Goal: Information Seeking & Learning: Learn about a topic

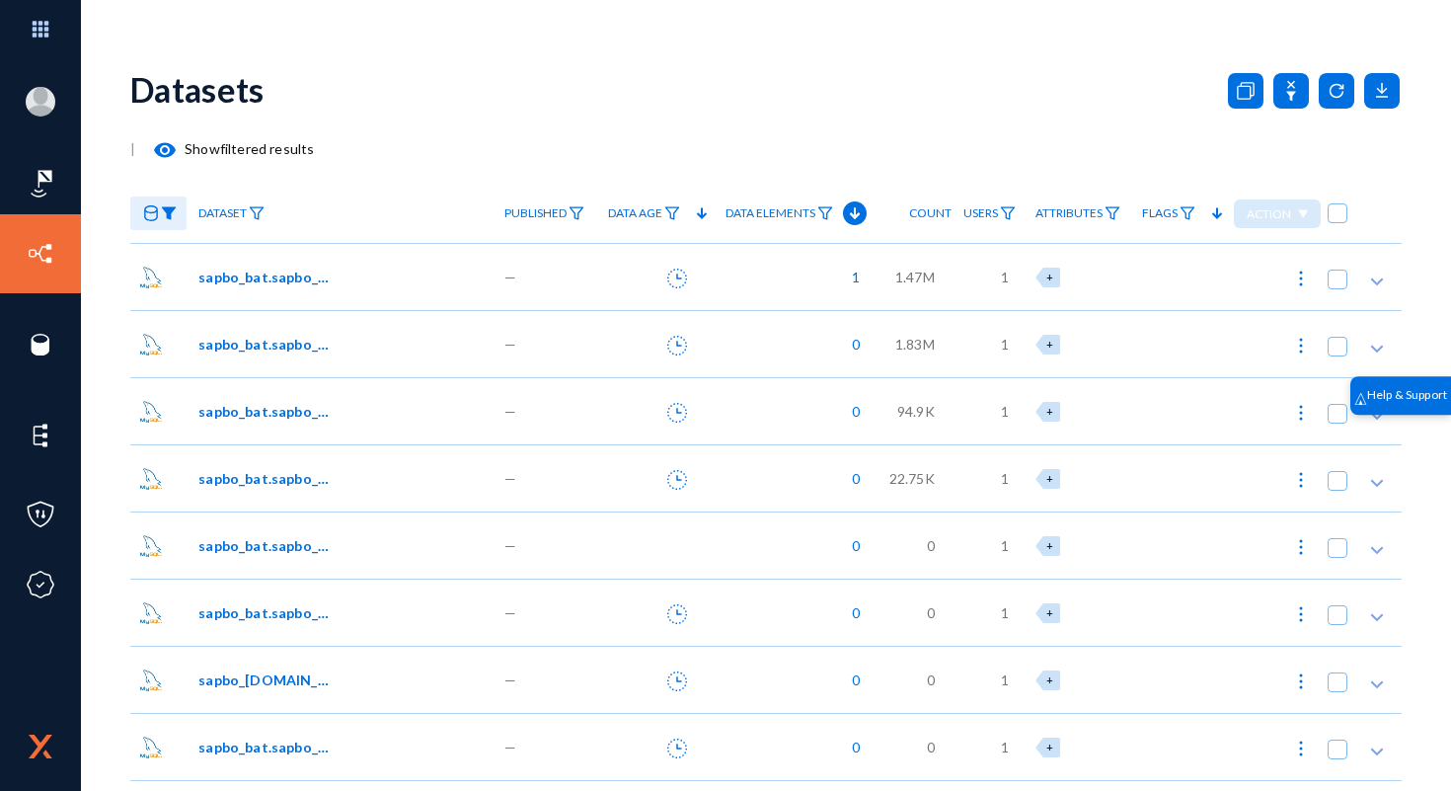
click at [163, 204] on link at bounding box center [158, 213] width 56 height 35
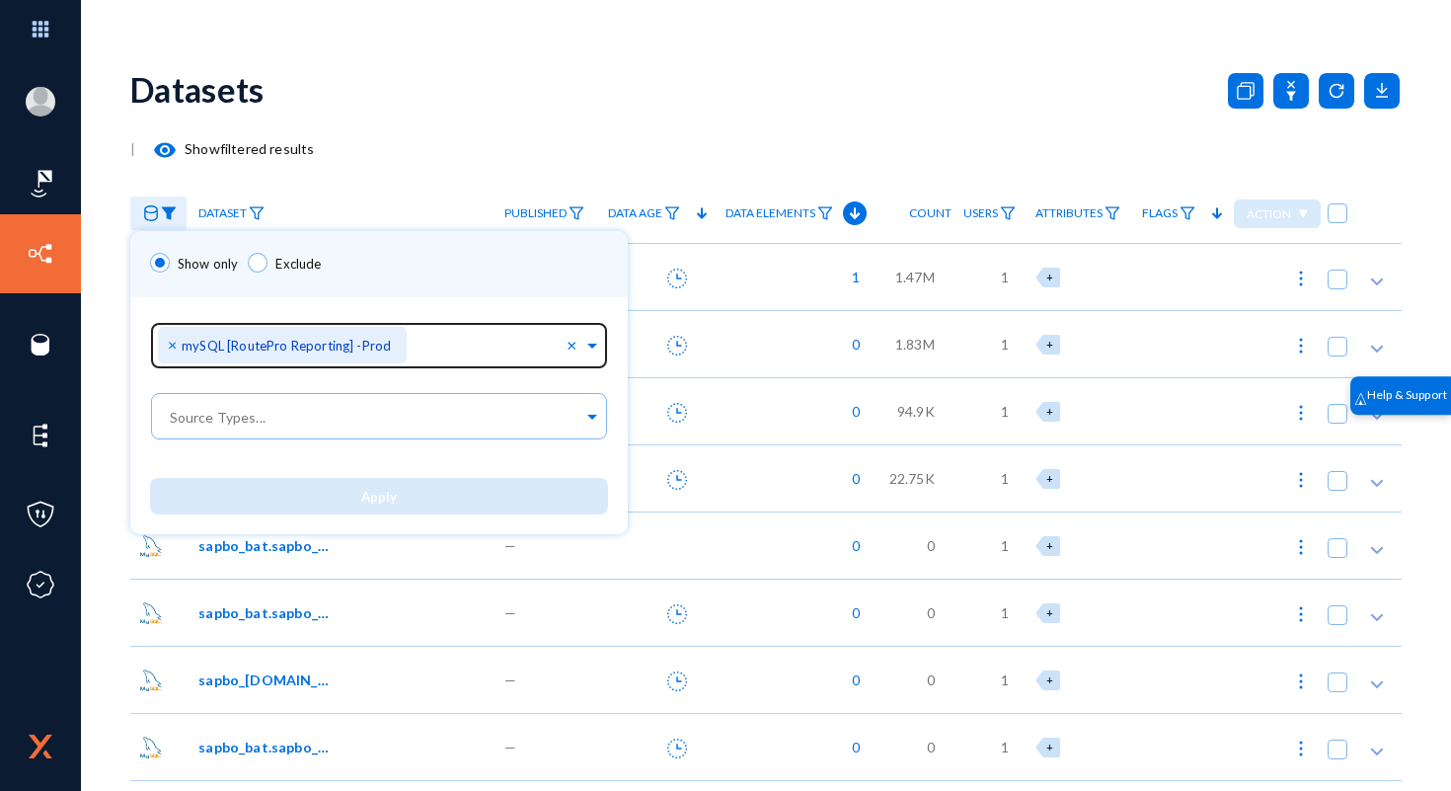
click at [172, 348] on span "×" at bounding box center [175, 344] width 14 height 19
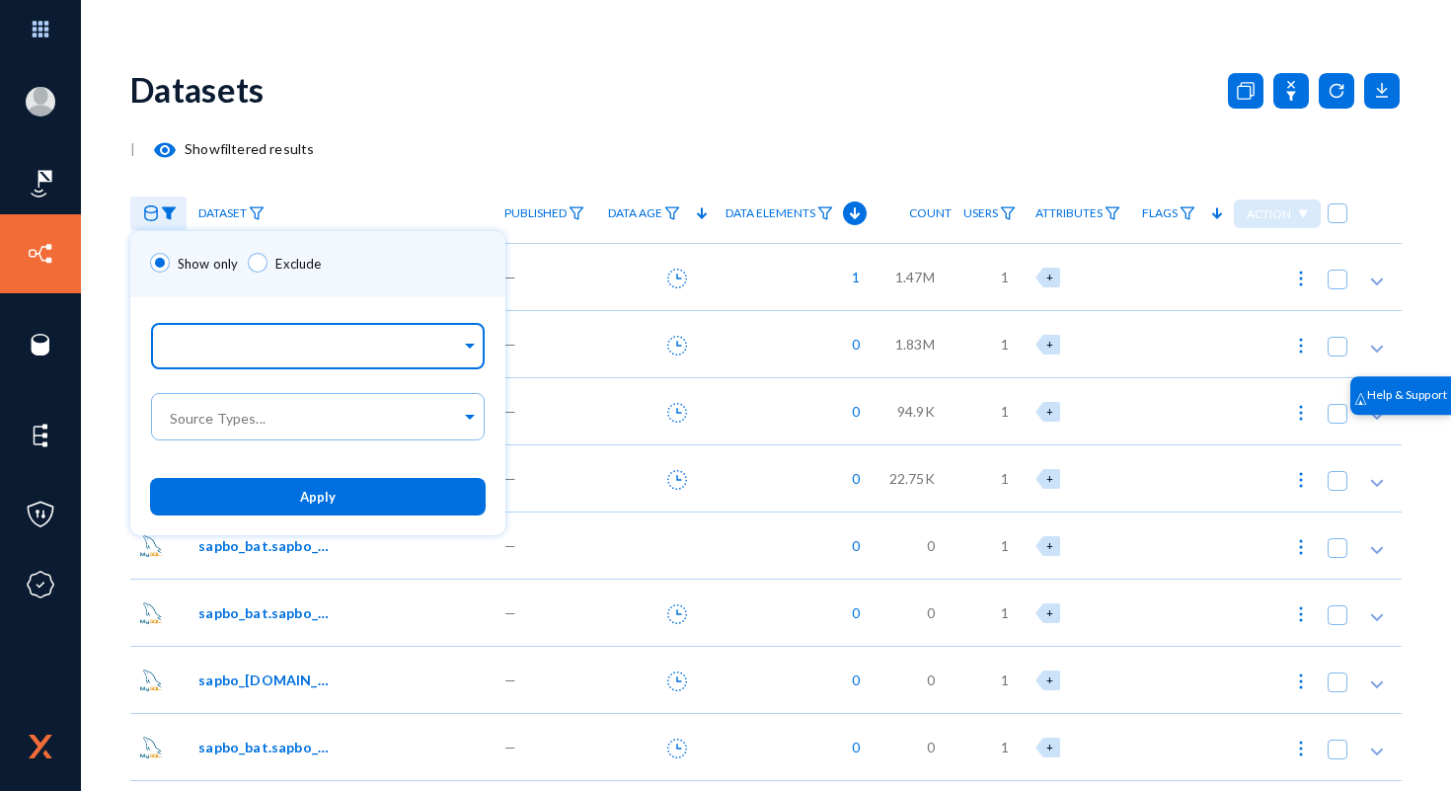
click at [260, 345] on input "text" at bounding box center [313, 349] width 295 height 19
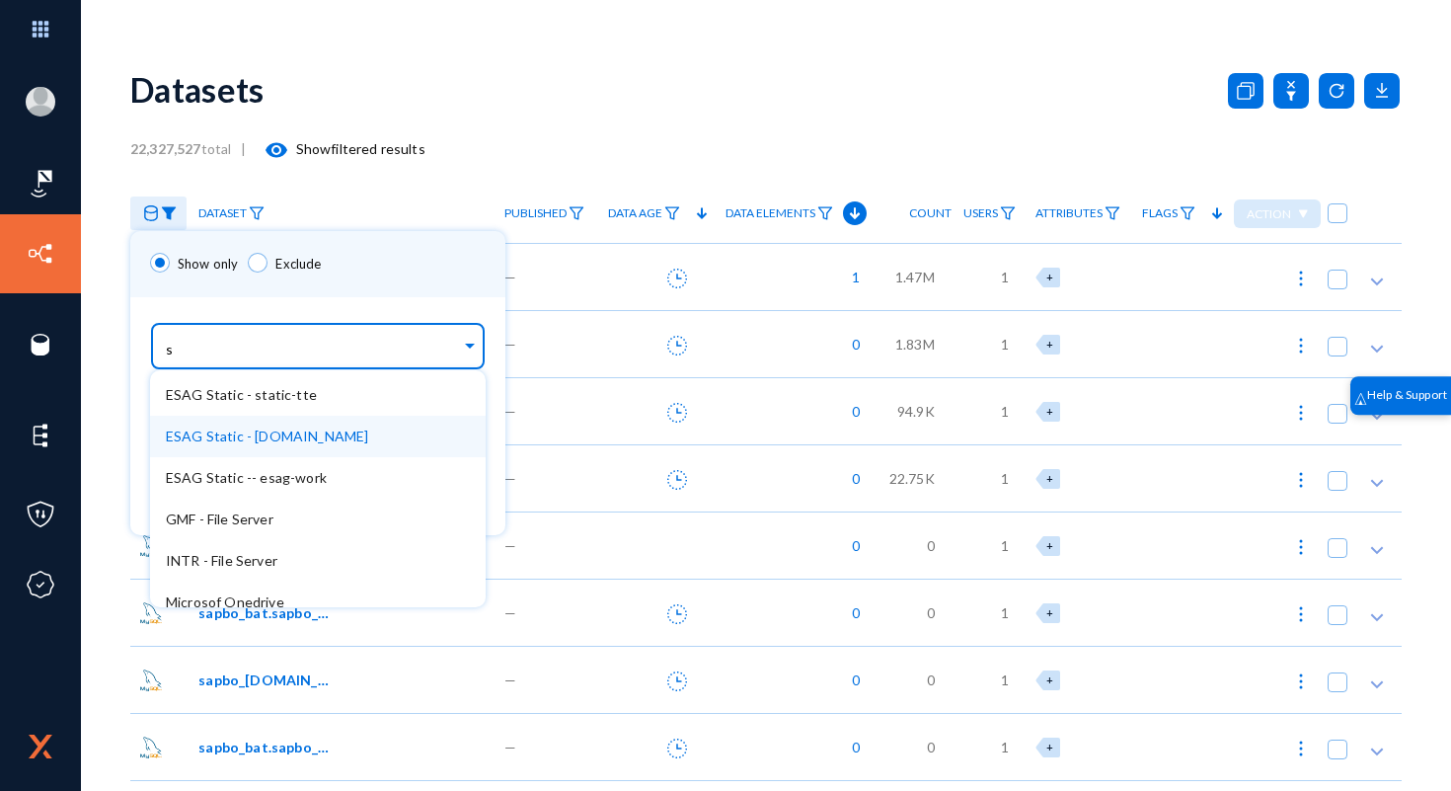
scroll to position [3479, 0]
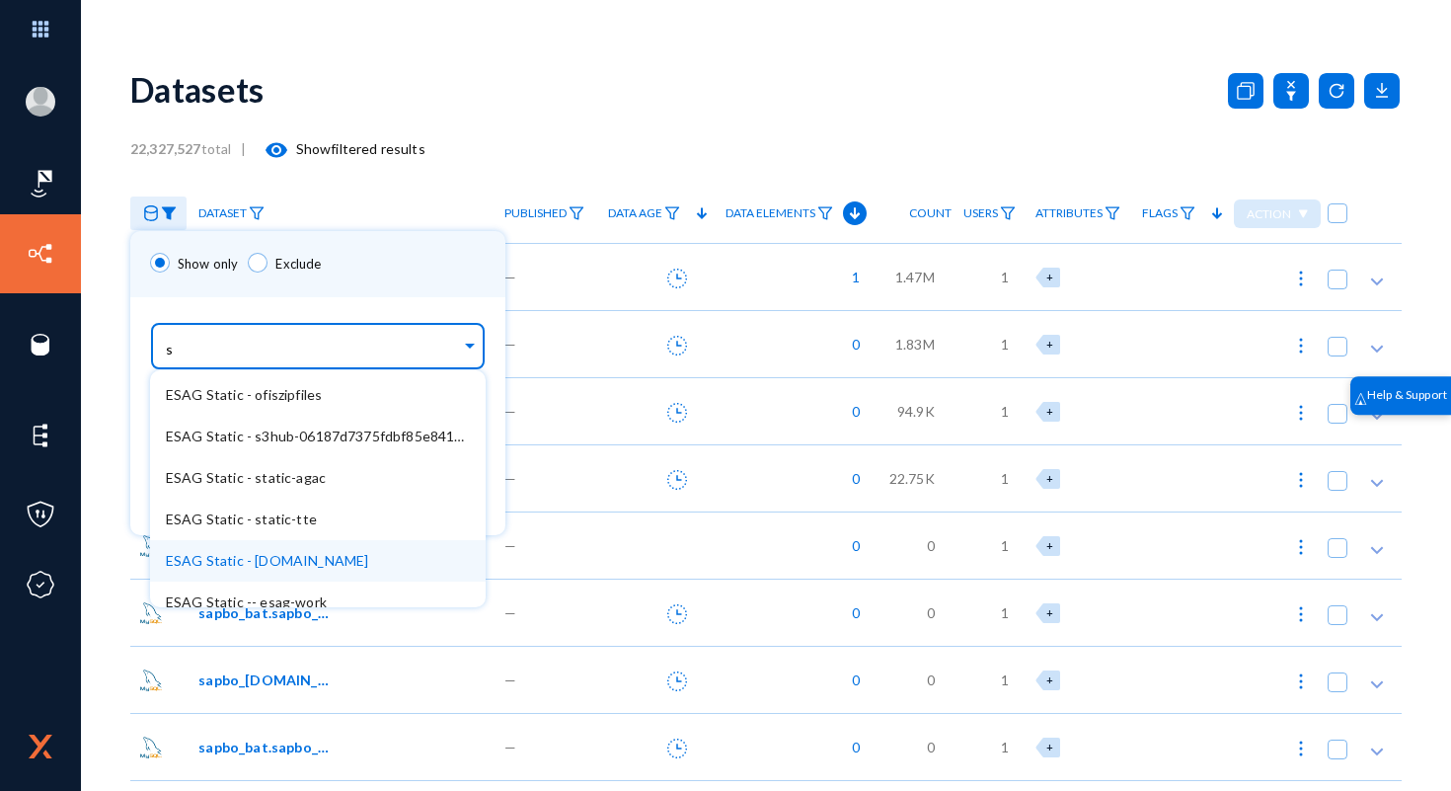
type input "sc"
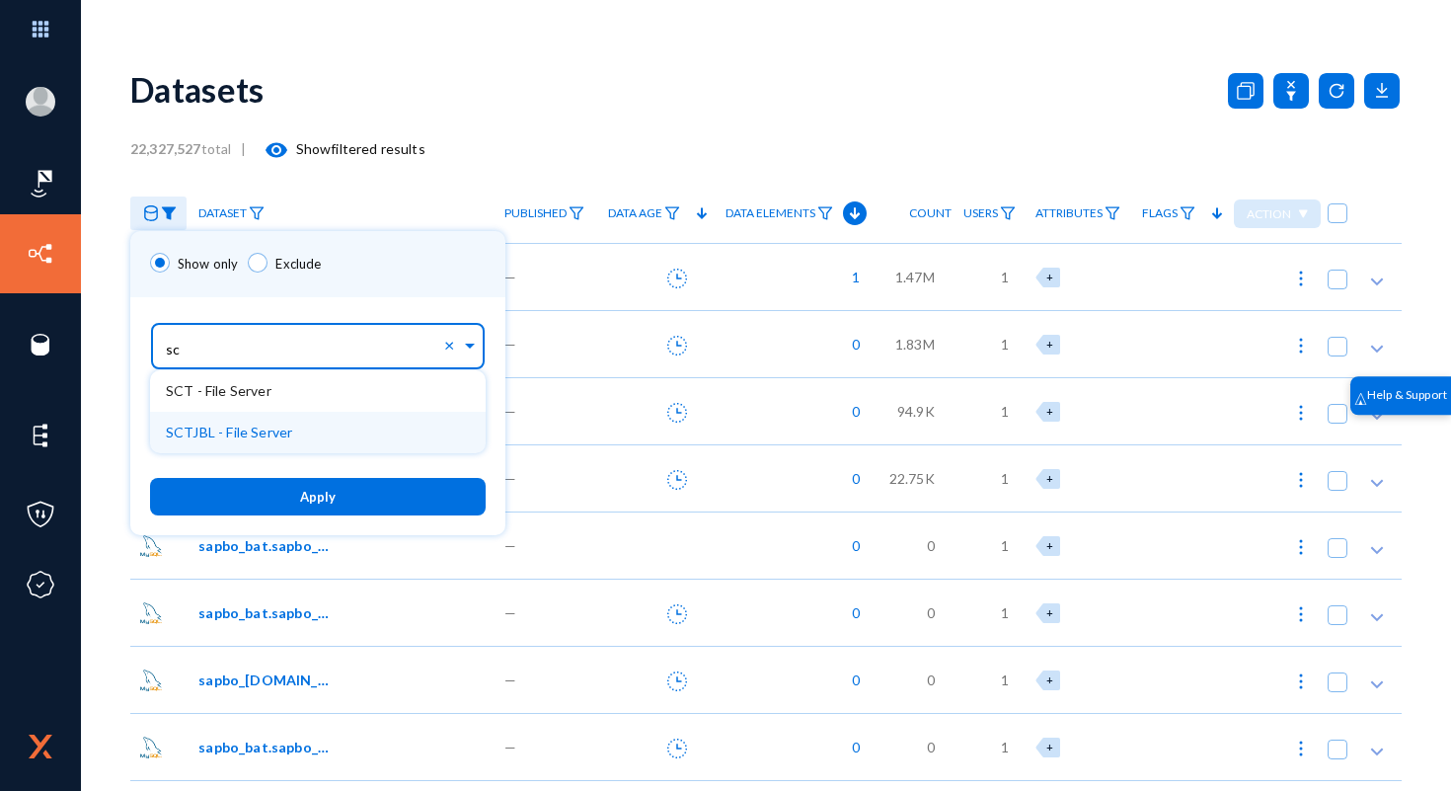
scroll to position [0, 0]
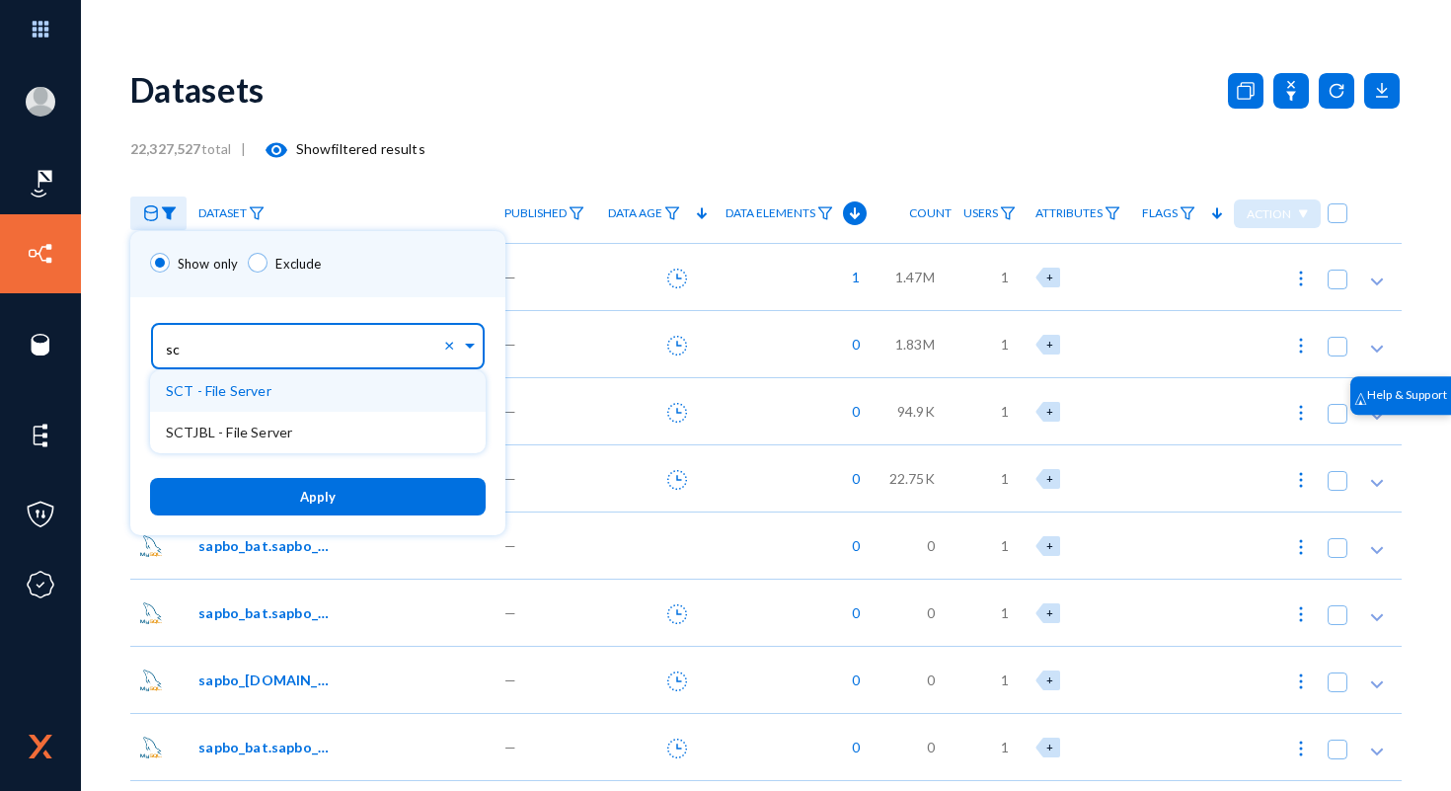
click at [209, 394] on span "SCT - File Server" at bounding box center [219, 390] width 106 height 17
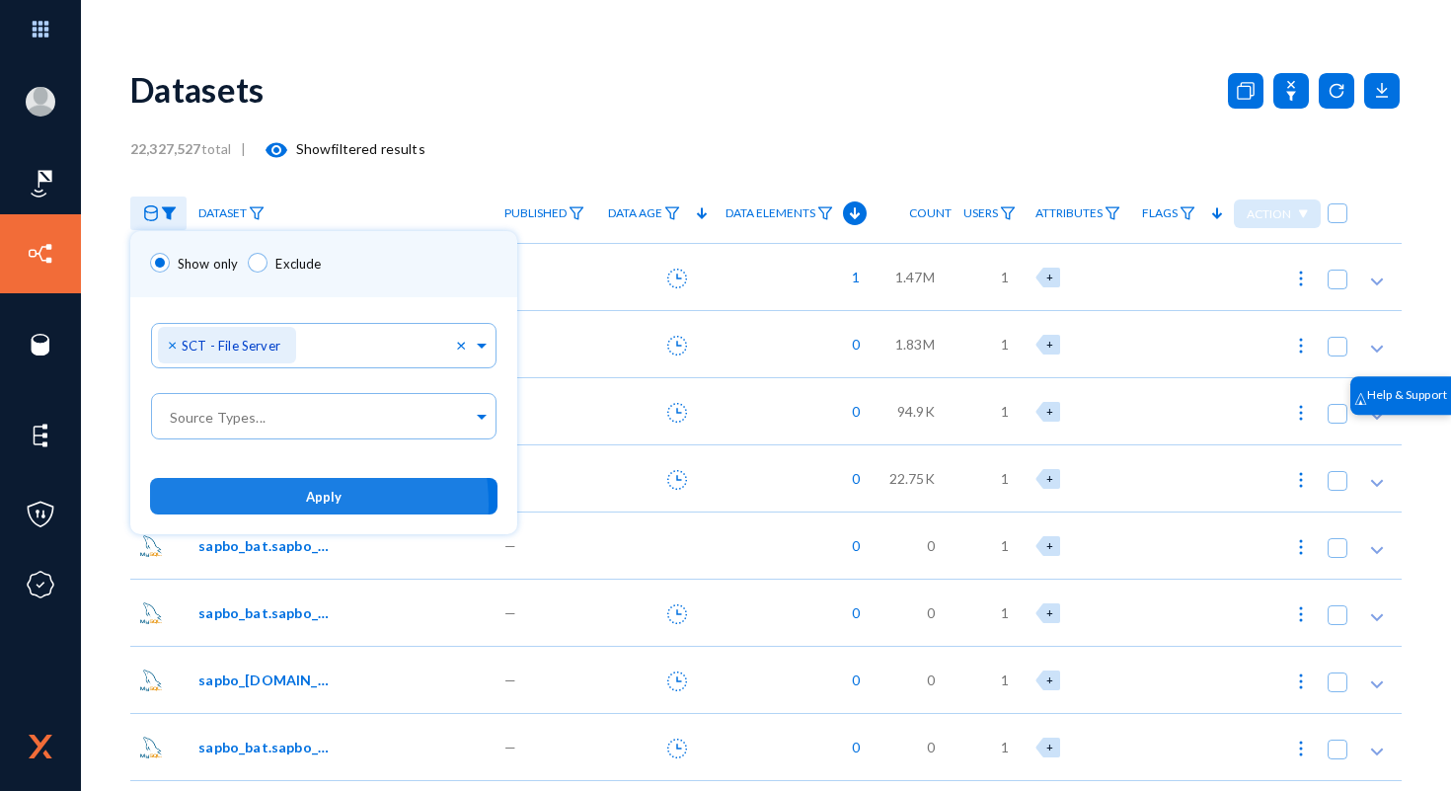
click at [283, 506] on button "Apply" at bounding box center [324, 496] width 348 height 37
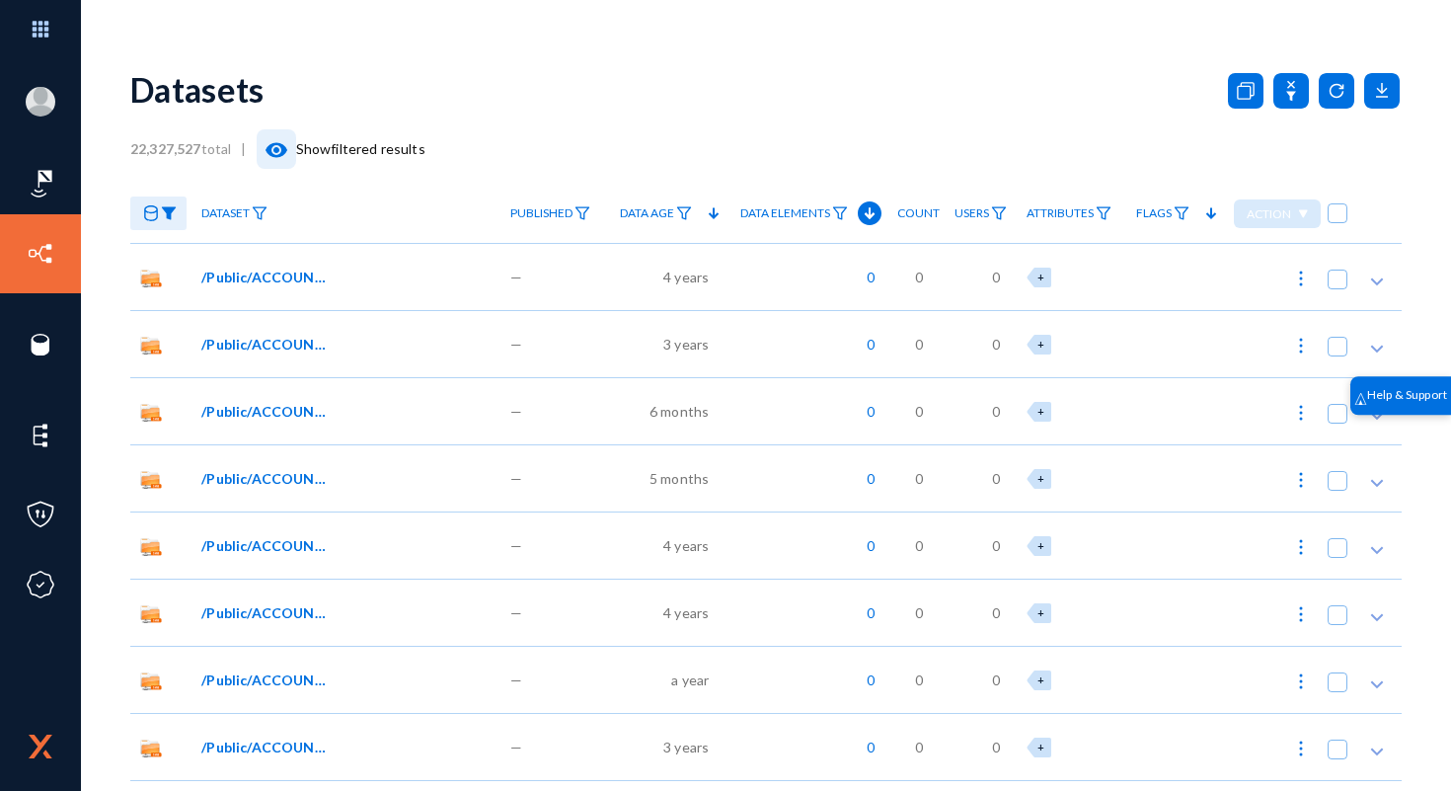
click at [274, 150] on mat-icon "visibility" at bounding box center [277, 150] width 24 height 24
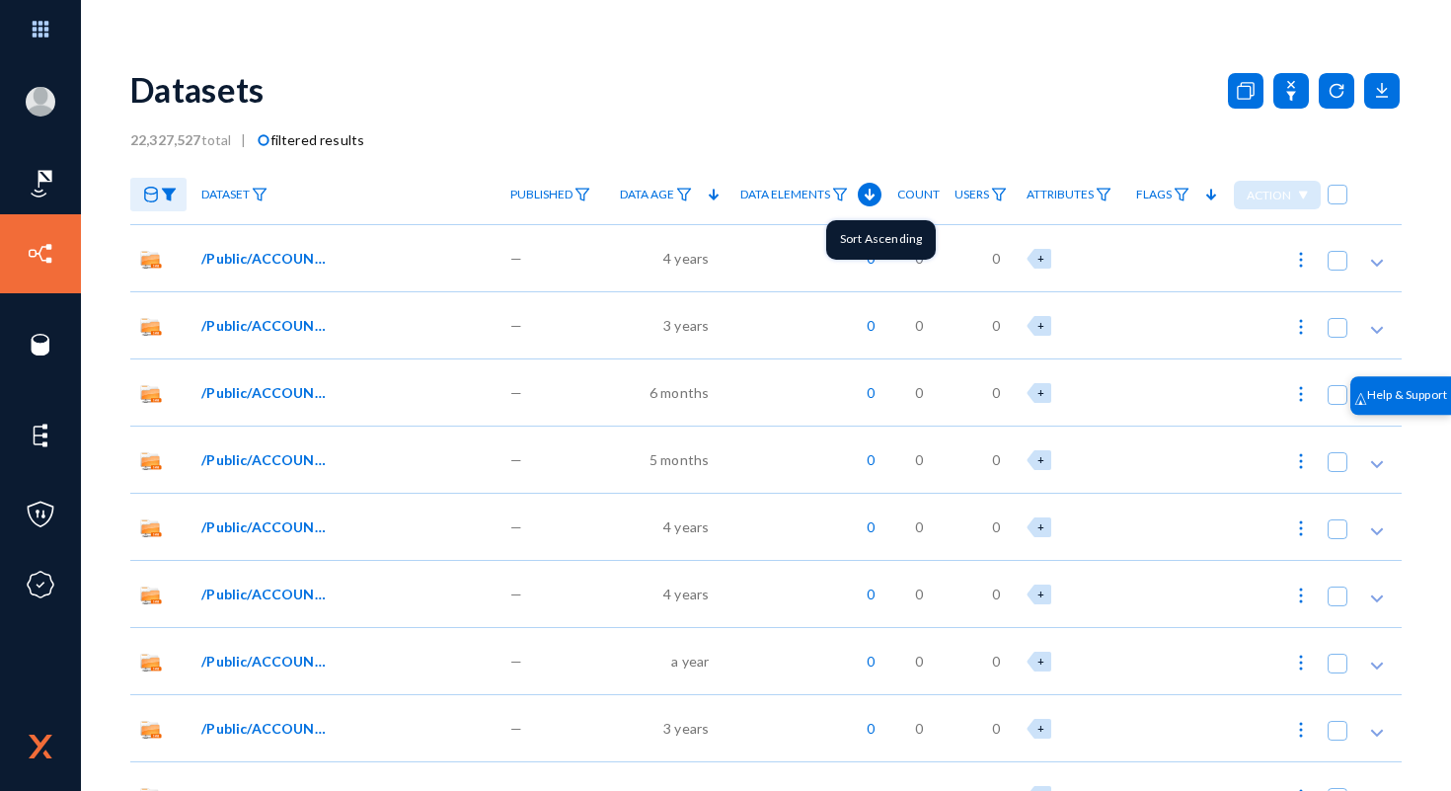
click at [867, 191] on polygon at bounding box center [870, 195] width 10 height 11
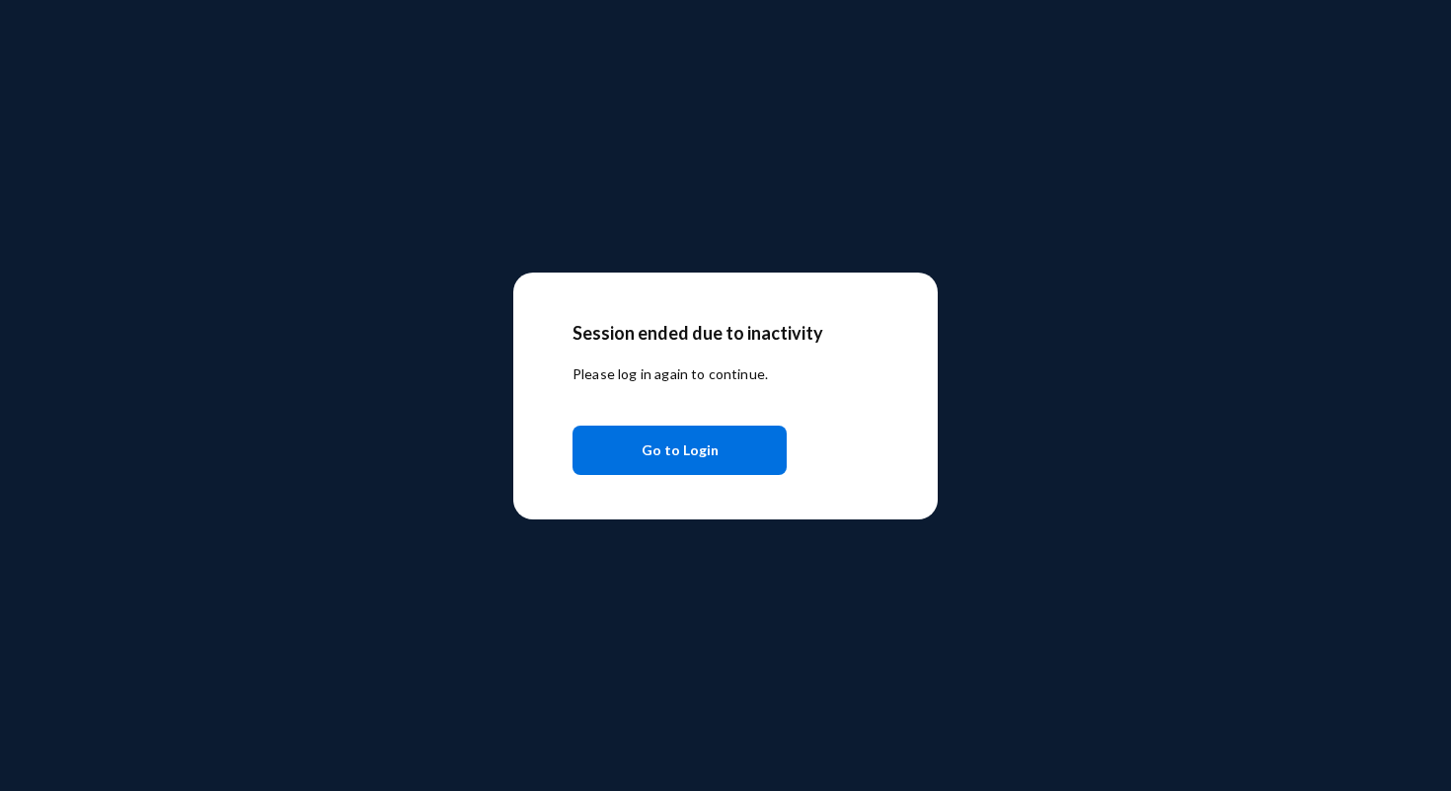
click at [723, 444] on button "Go to Login" at bounding box center [680, 450] width 214 height 49
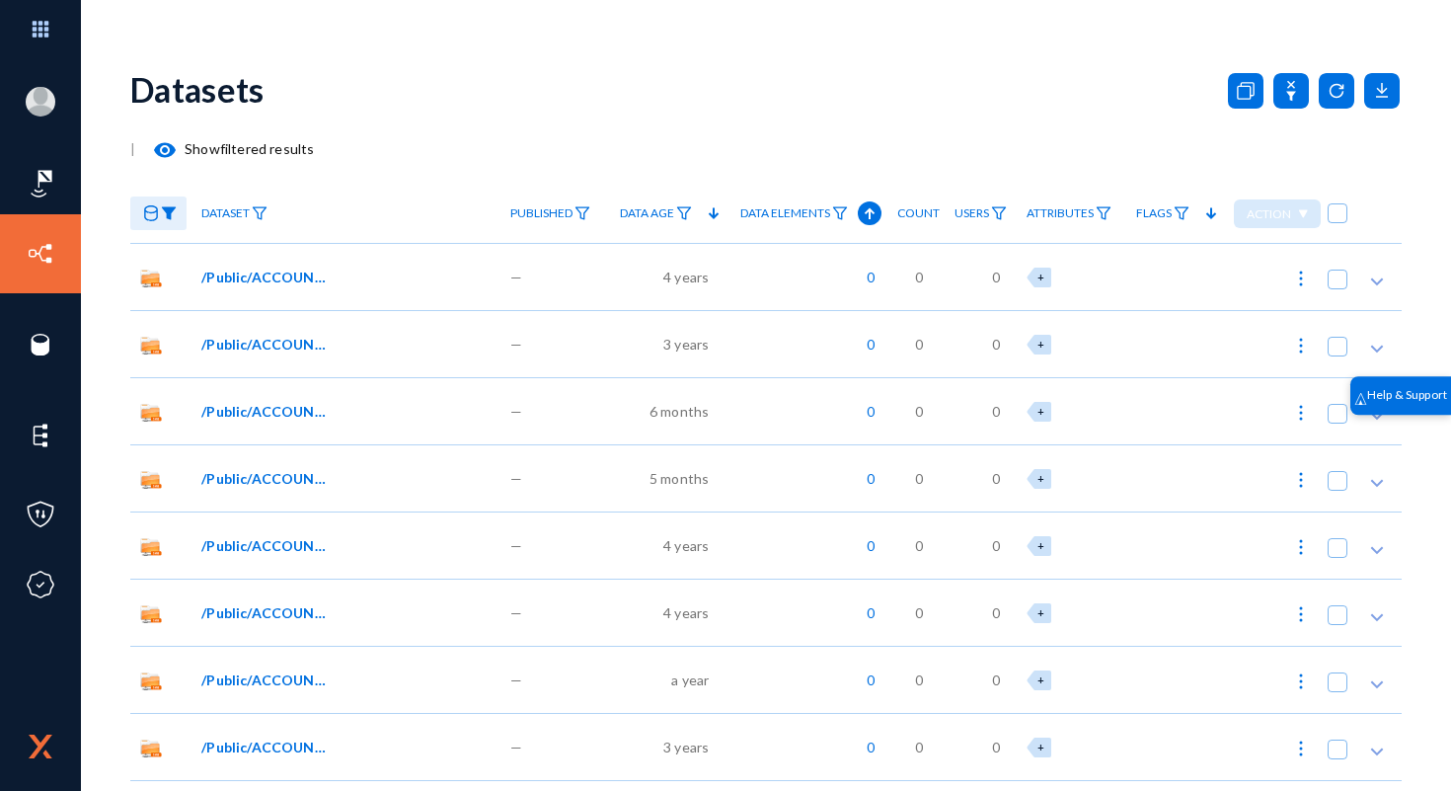
click at [166, 148] on mat-icon "visibility" at bounding box center [165, 150] width 24 height 24
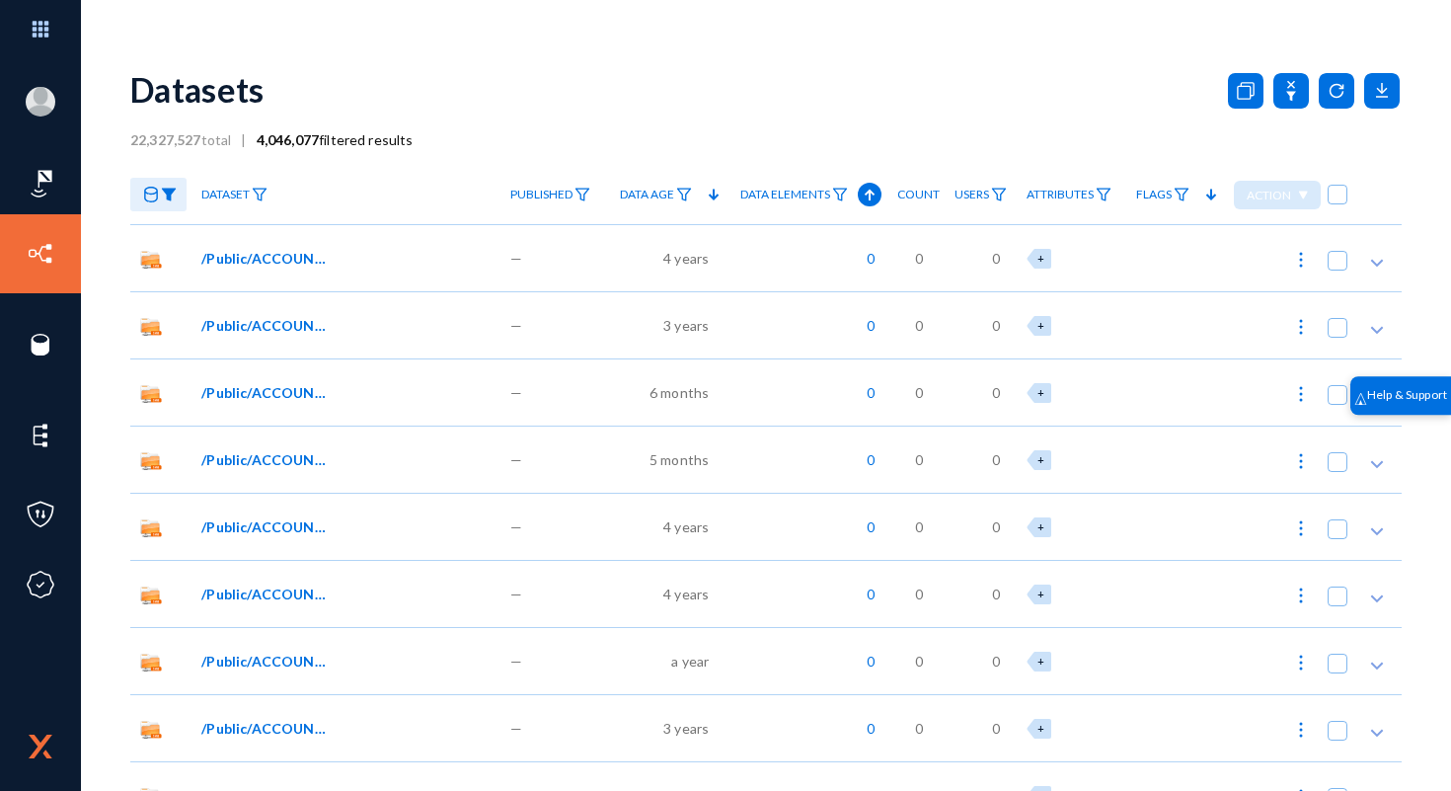
click at [815, 193] on span "Data Elements" at bounding box center [786, 195] width 90 height 14
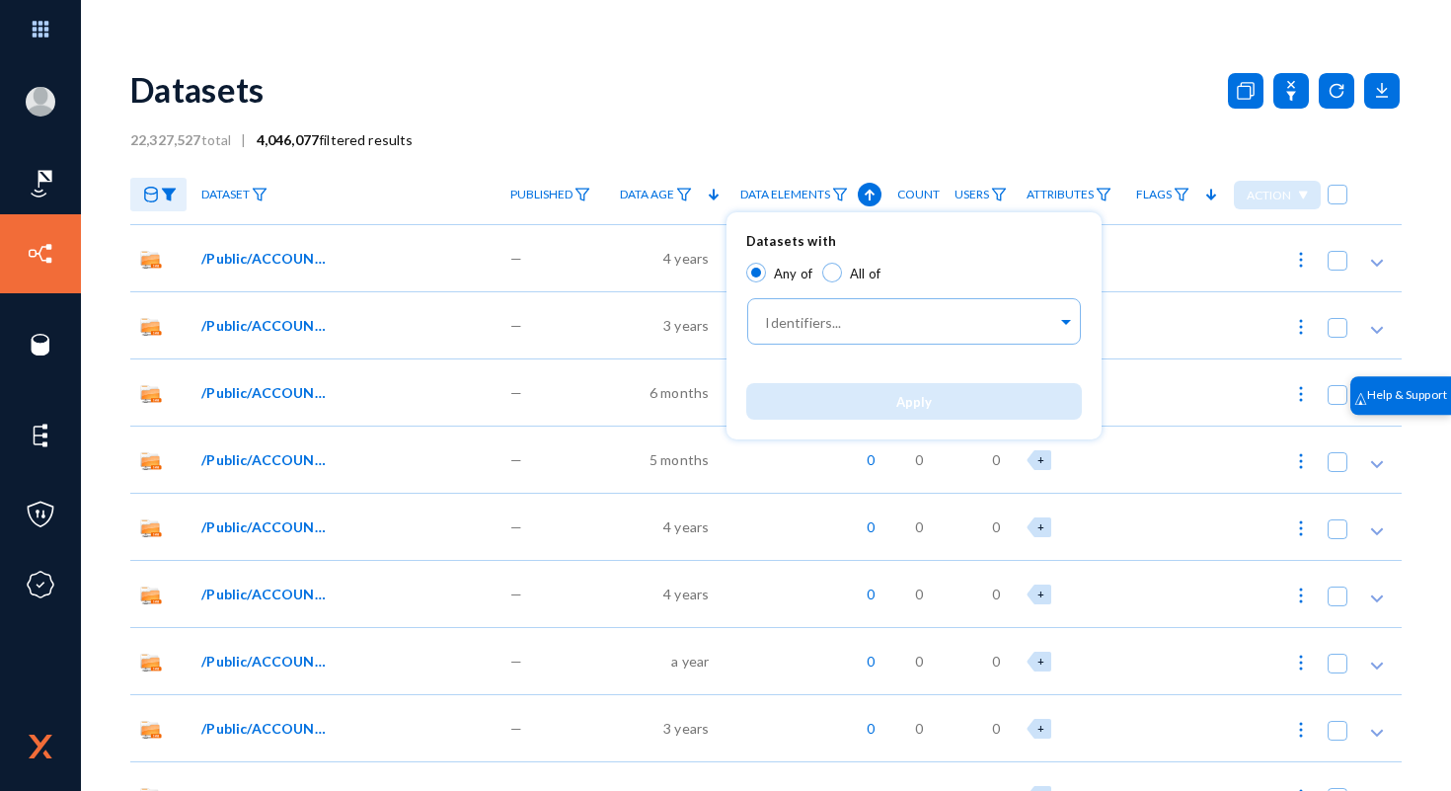
click at [815, 193] on div at bounding box center [725, 395] width 1451 height 791
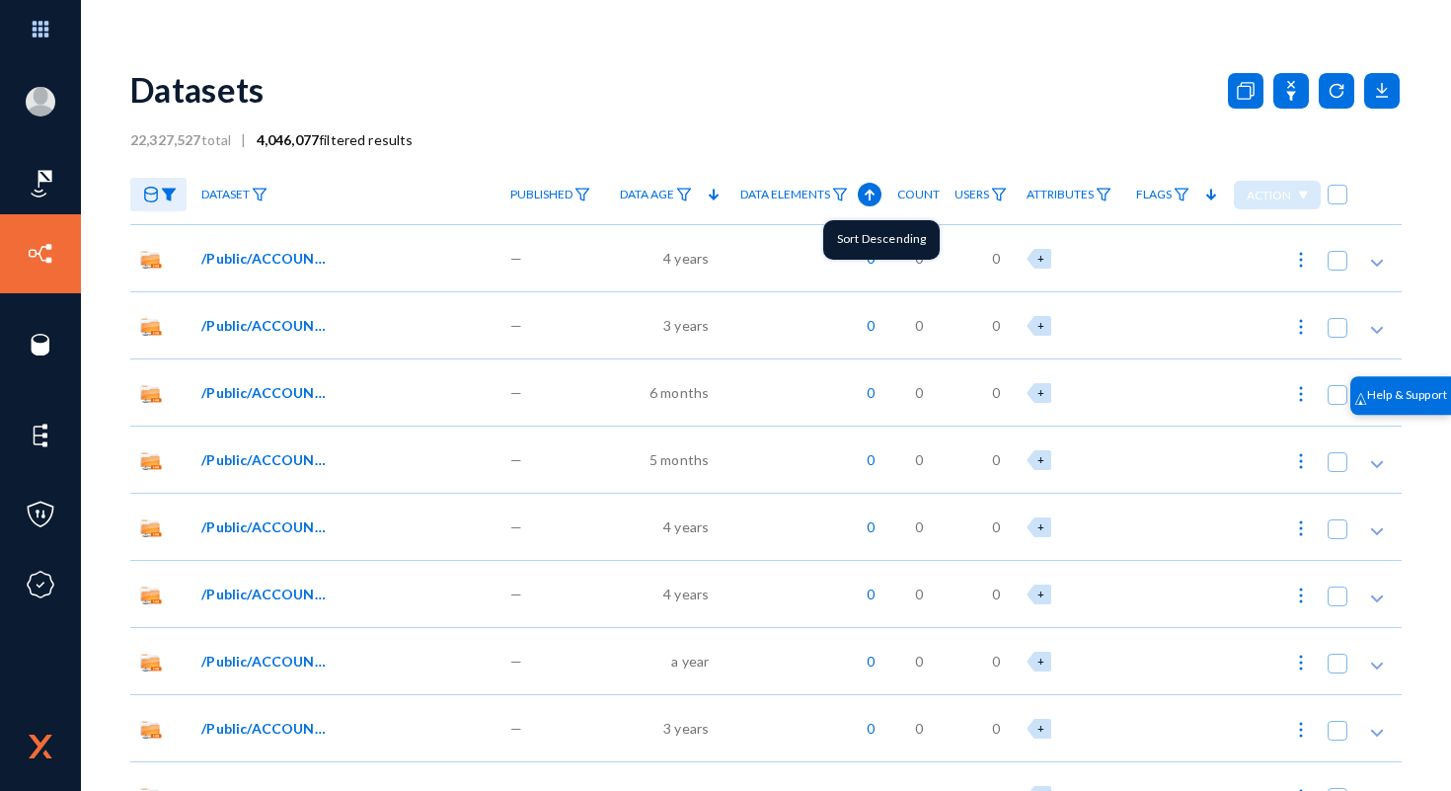
click at [874, 190] on icon at bounding box center [870, 195] width 24 height 24
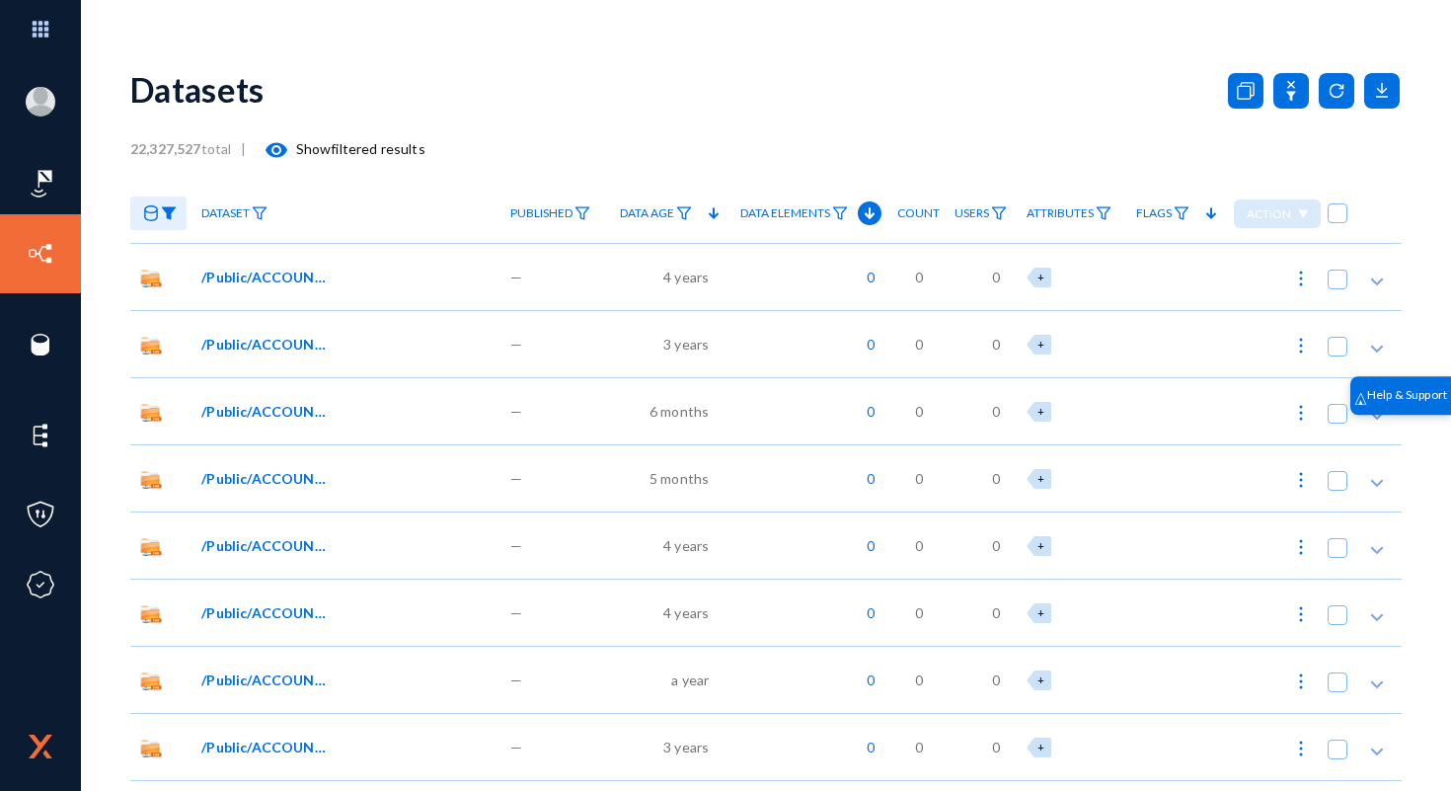
click at [278, 161] on mat-icon "visibility" at bounding box center [277, 150] width 24 height 24
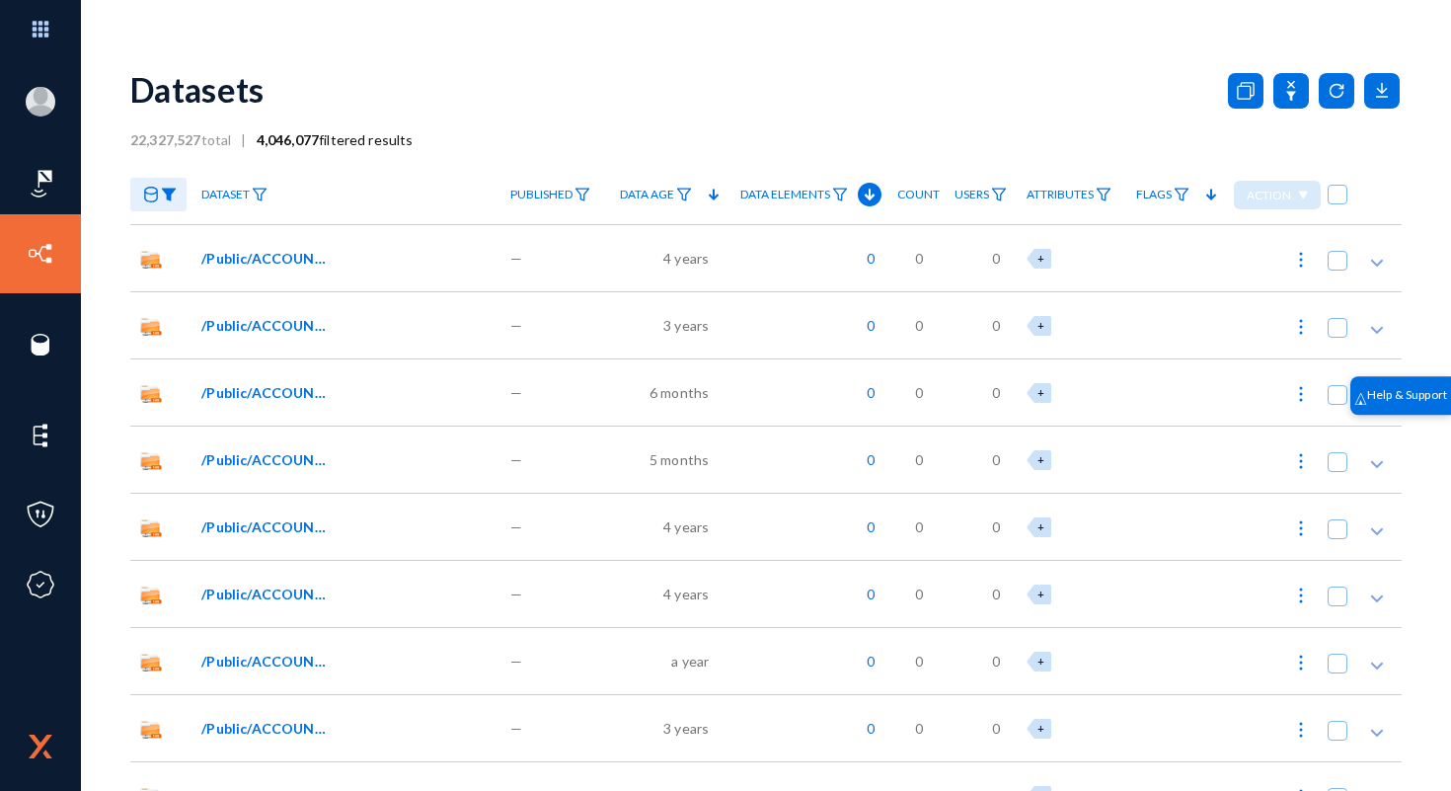
click at [302, 254] on span "/Public/ACCOUNTS/AGAC CREDIT NOTE/Copy of Copy of Incentive Prov BTD [DATE]_FIN…" at bounding box center [267, 258] width 133 height 21
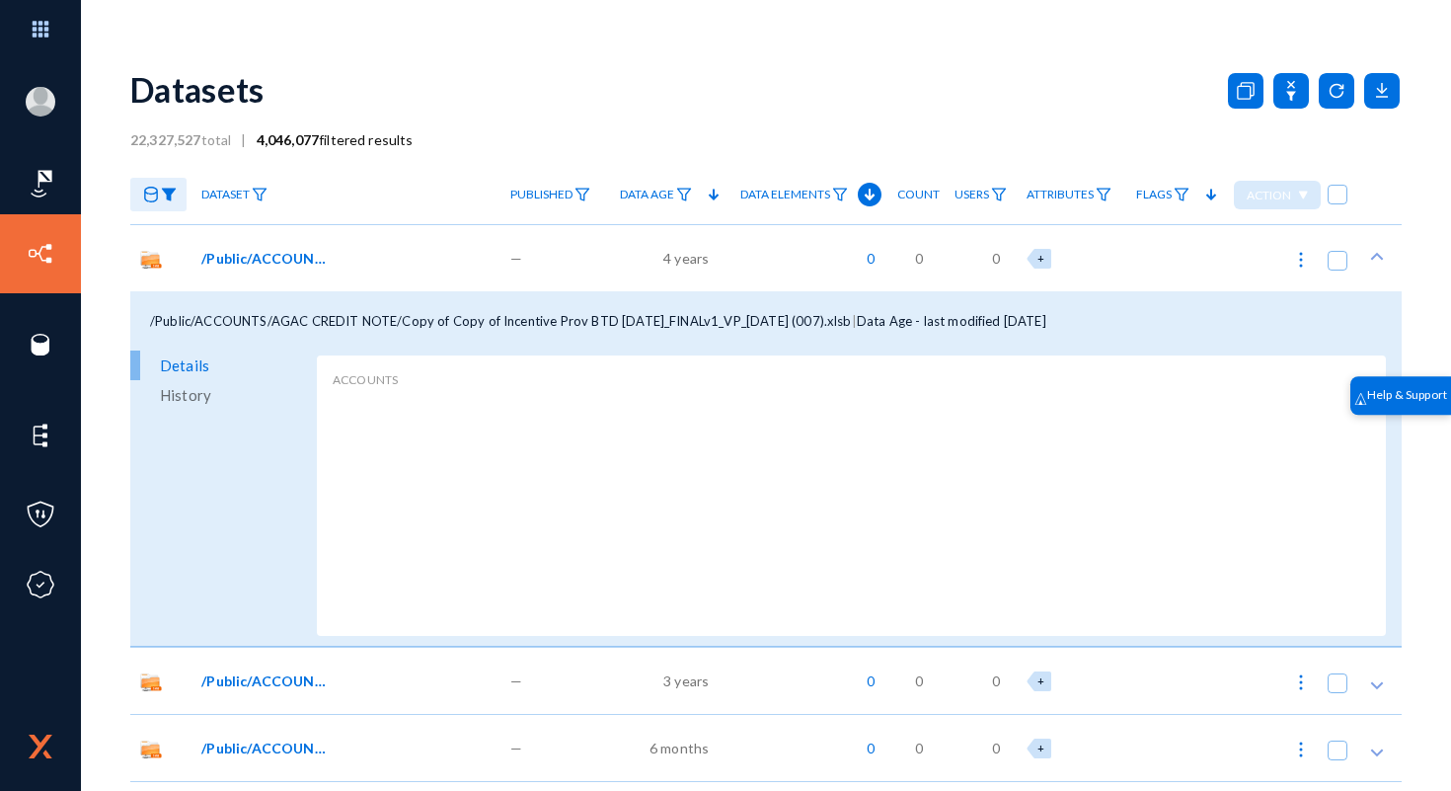
click at [679, 255] on span "4 years" at bounding box center [686, 258] width 45 height 21
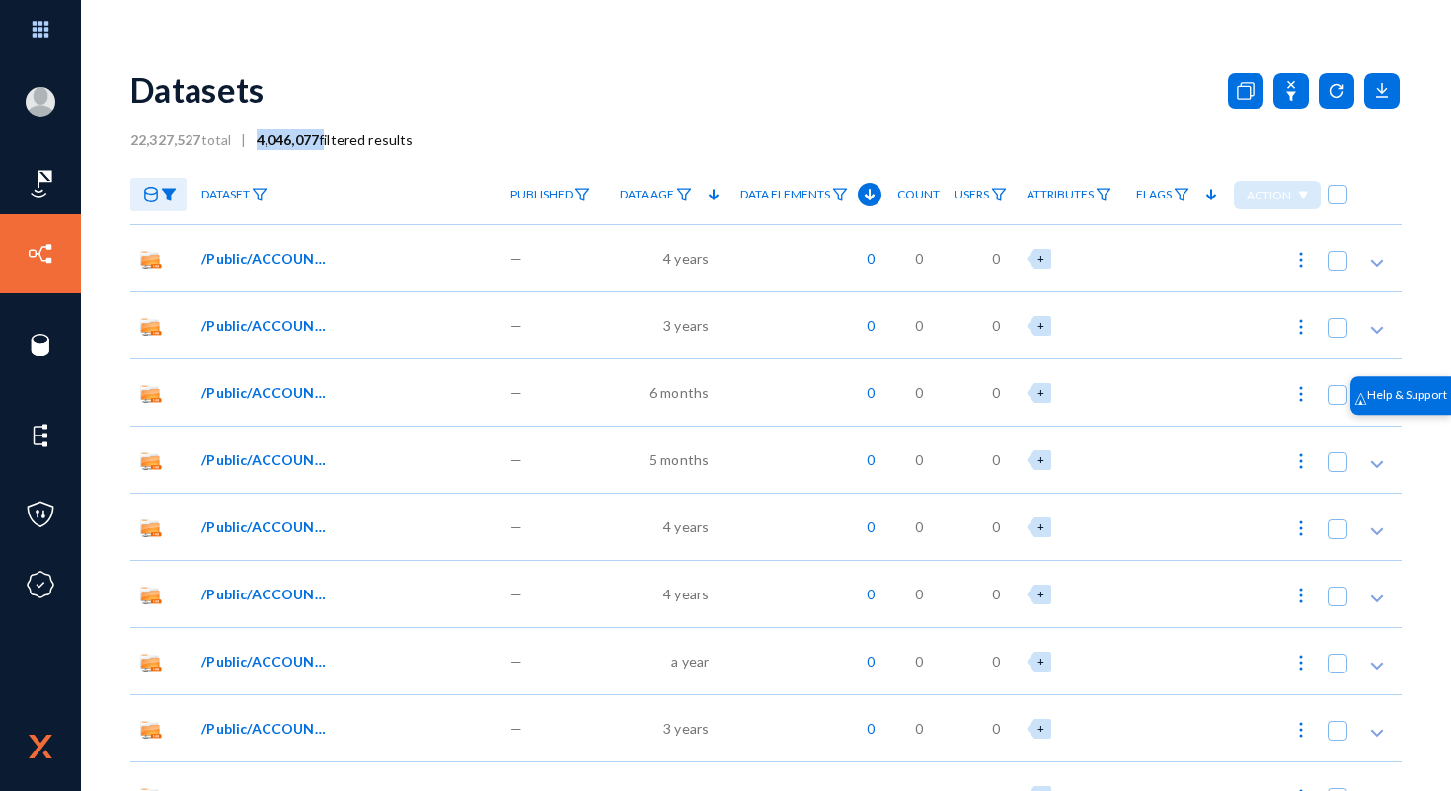
drag, startPoint x: 262, startPoint y: 141, endPoint x: 325, endPoint y: 136, distance: 63.4
click at [325, 136] on span "4,046,077 filtered results" at bounding box center [330, 139] width 167 height 17
click at [140, 175] on div at bounding box center [160, 194] width 61 height 59
click at [149, 187] on mat-icon at bounding box center [151, 195] width 16 height 16
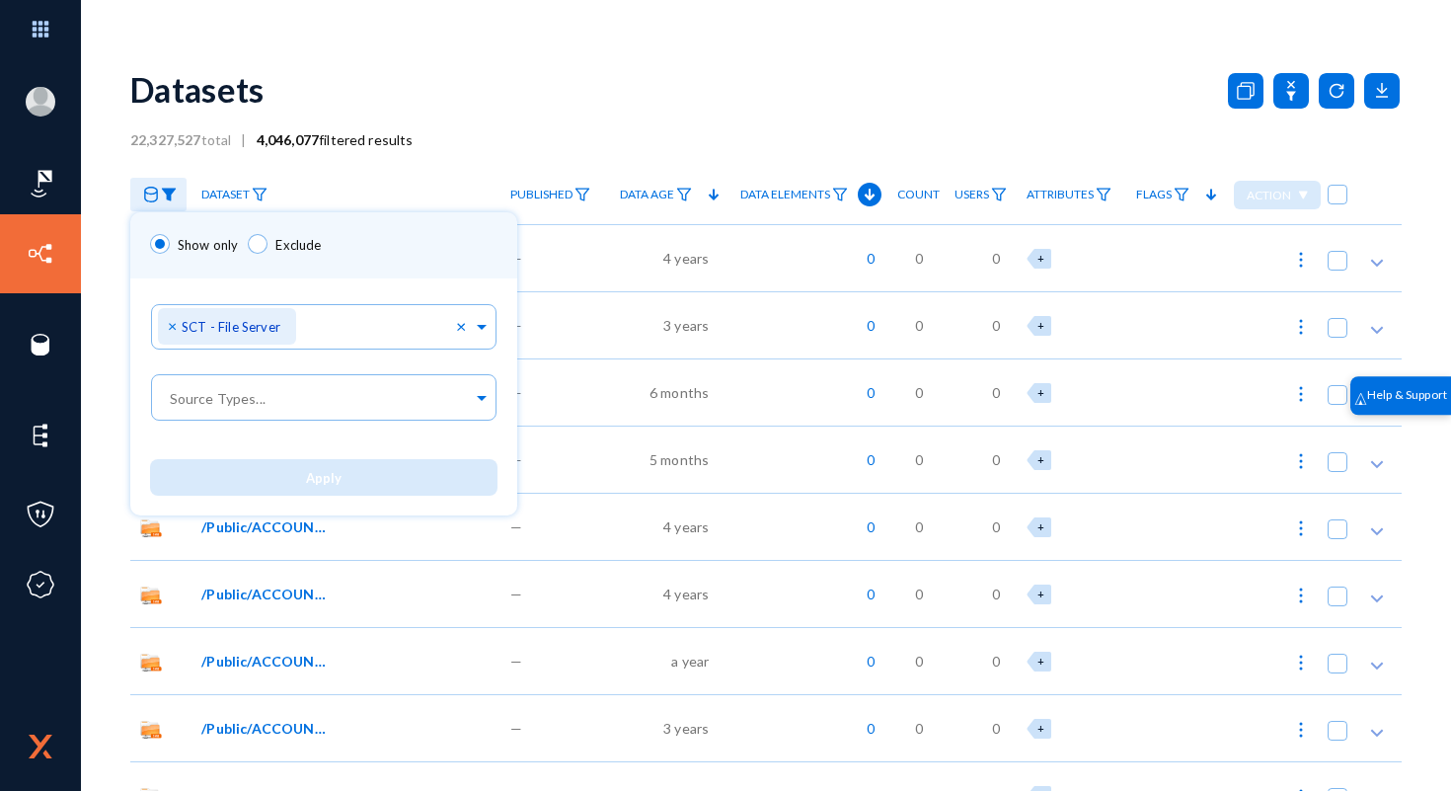
click at [598, 33] on div at bounding box center [725, 395] width 1451 height 791
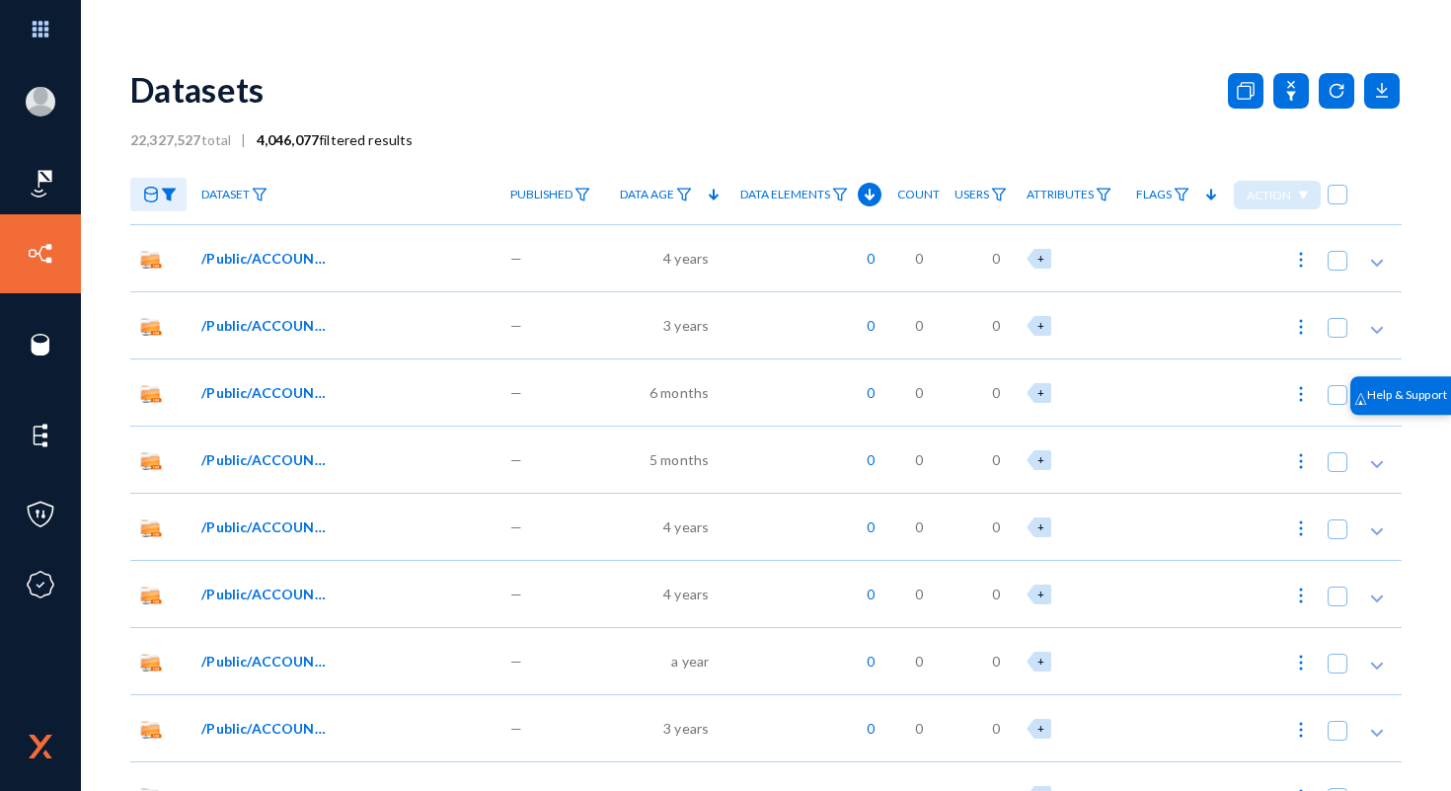
click at [808, 196] on span "Data Elements" at bounding box center [786, 195] width 90 height 14
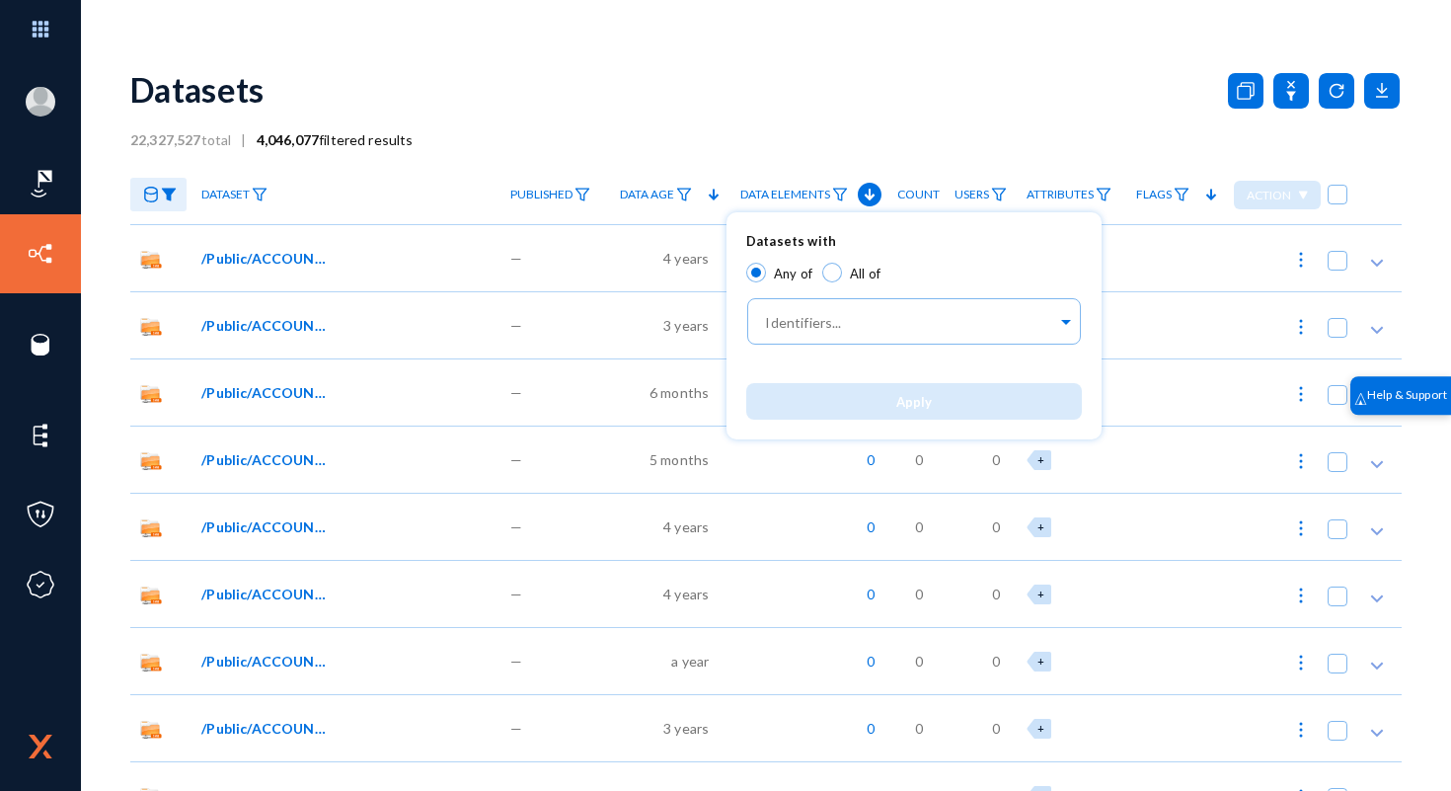
click at [800, 195] on div at bounding box center [725, 395] width 1451 height 791
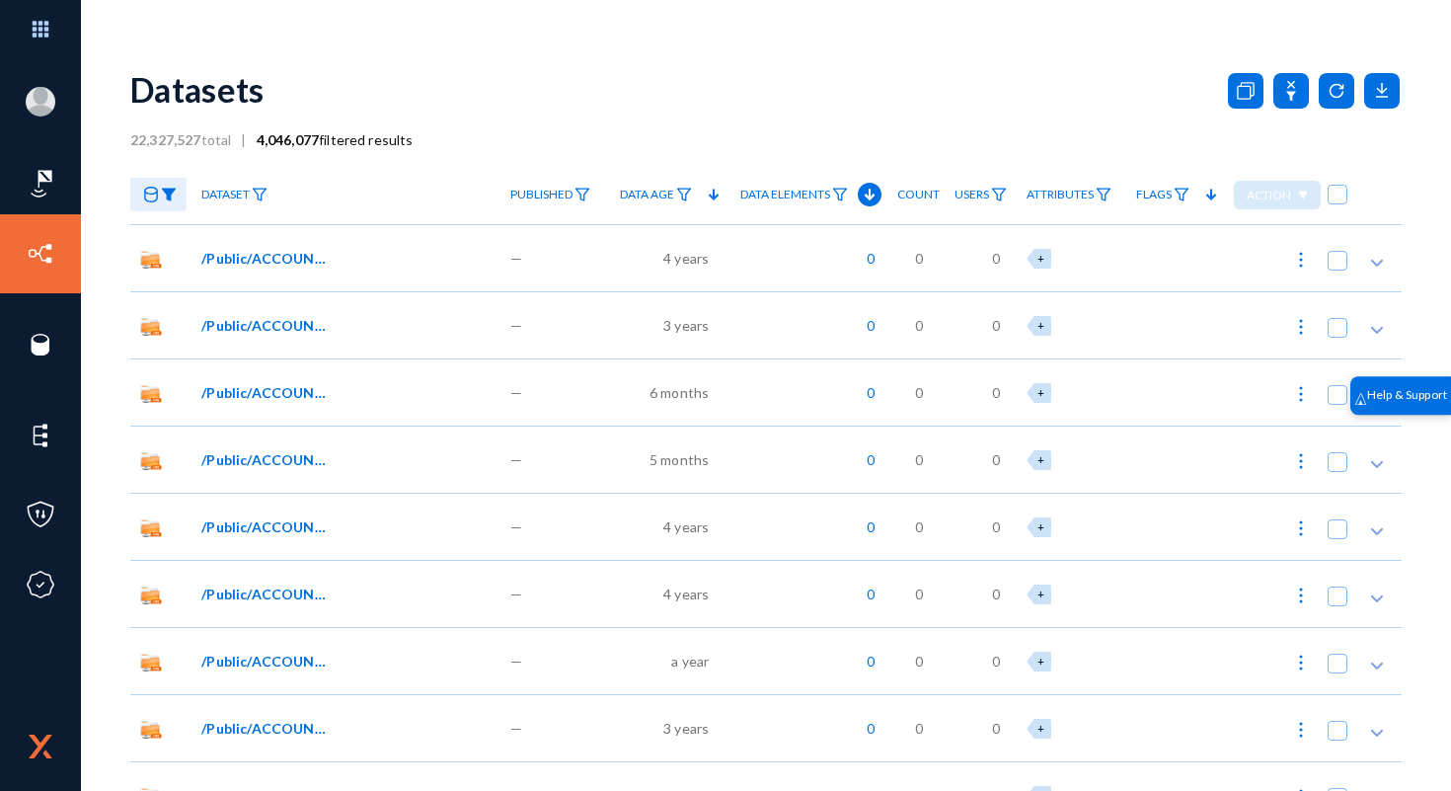
click at [868, 257] on span "0" at bounding box center [866, 258] width 18 height 21
click at [868, 257] on div at bounding box center [725, 395] width 1451 height 791
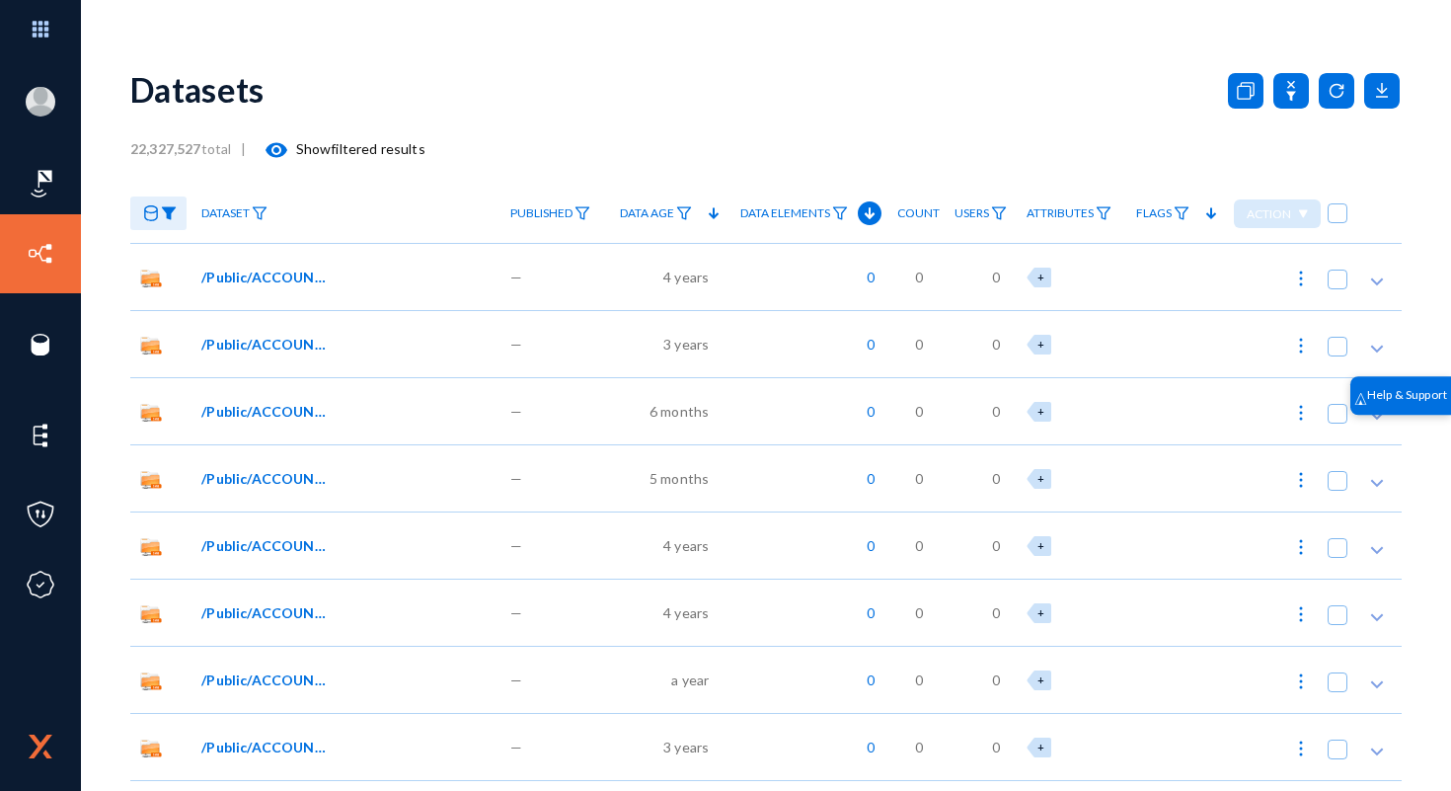
click at [706, 212] on icon at bounding box center [714, 213] width 24 height 24
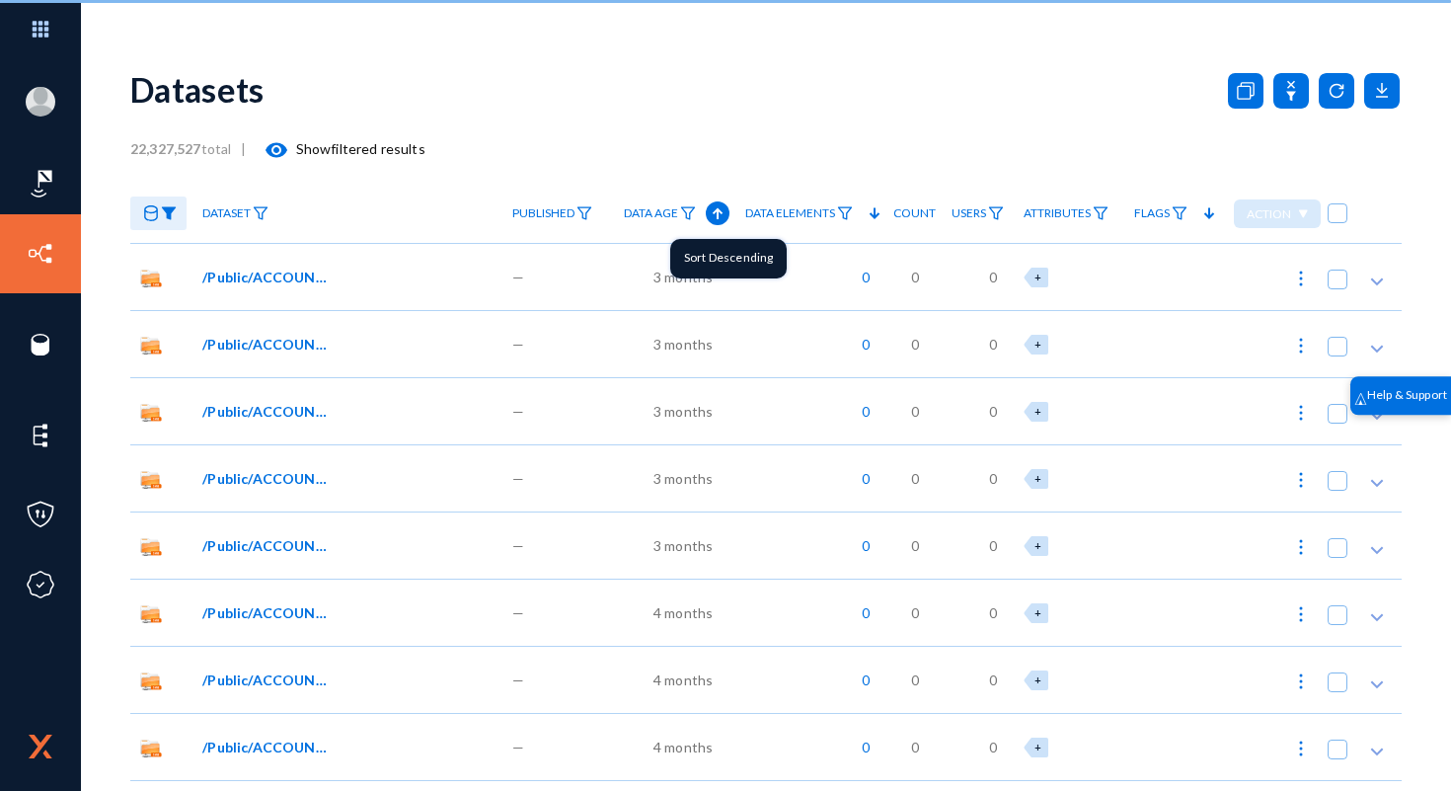
click at [717, 214] on icon at bounding box center [718, 213] width 24 height 24
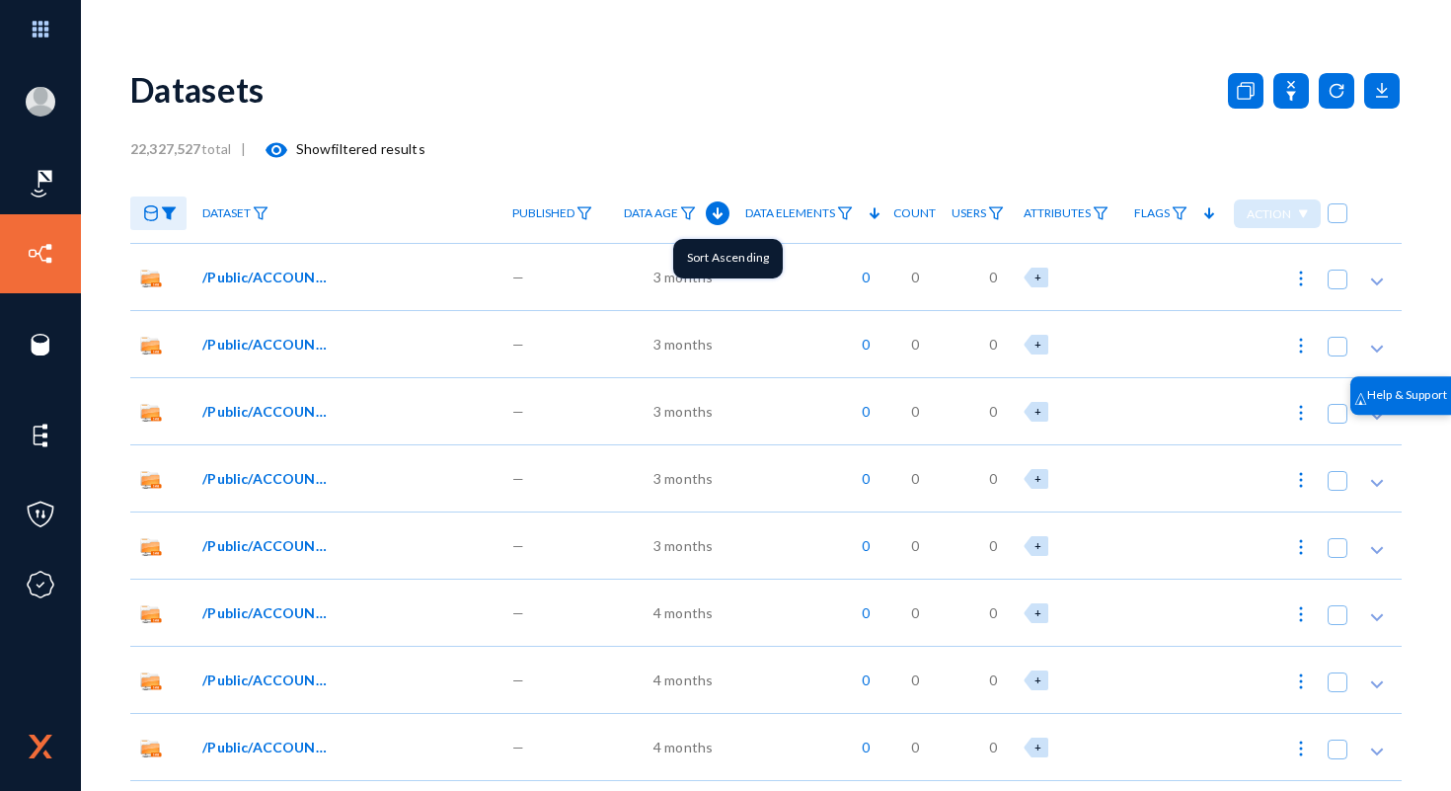
click at [716, 216] on polygon at bounding box center [718, 213] width 10 height 11
click at [710, 207] on icon at bounding box center [718, 213] width 24 height 24
click at [164, 207] on img at bounding box center [169, 213] width 16 height 14
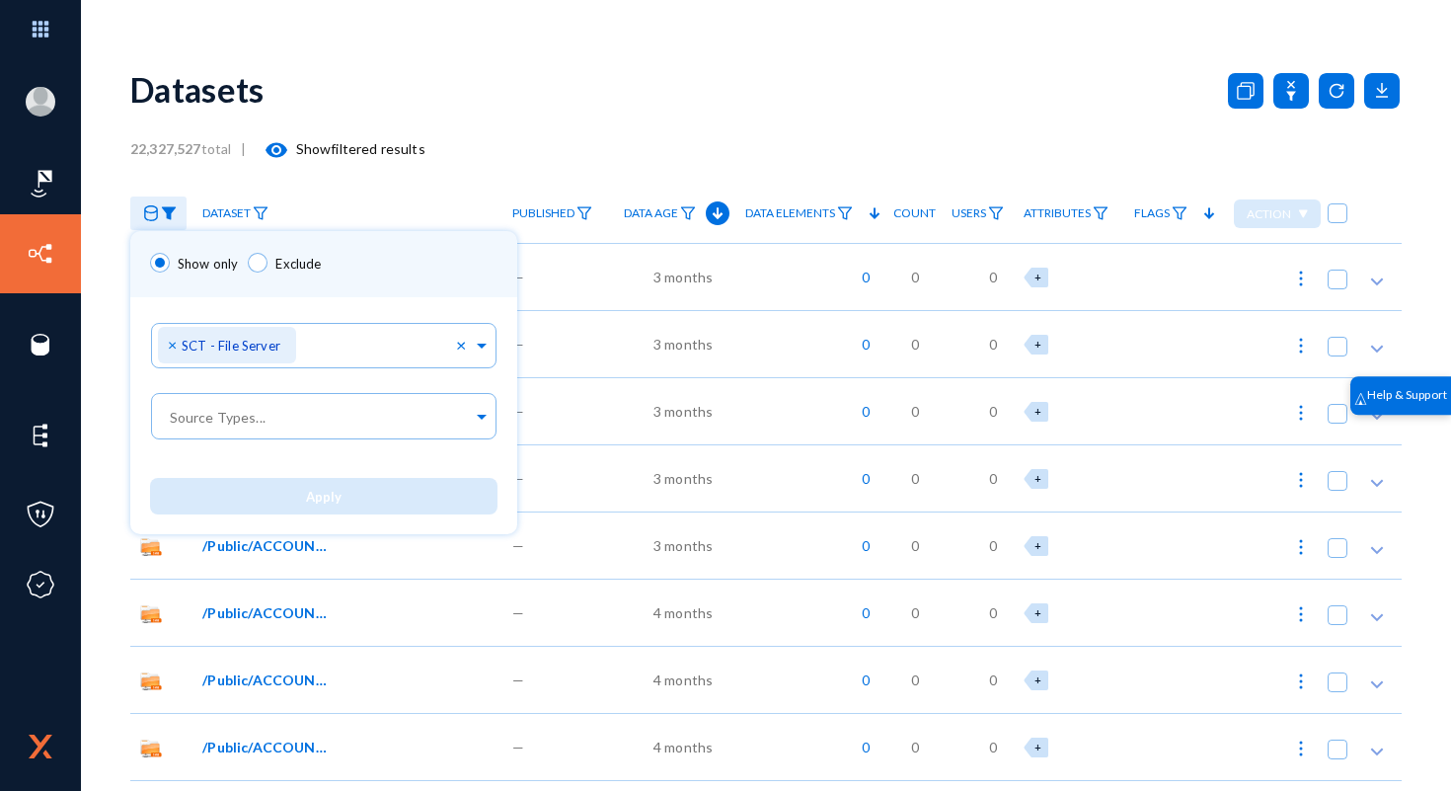
click at [564, 141] on div at bounding box center [725, 395] width 1451 height 791
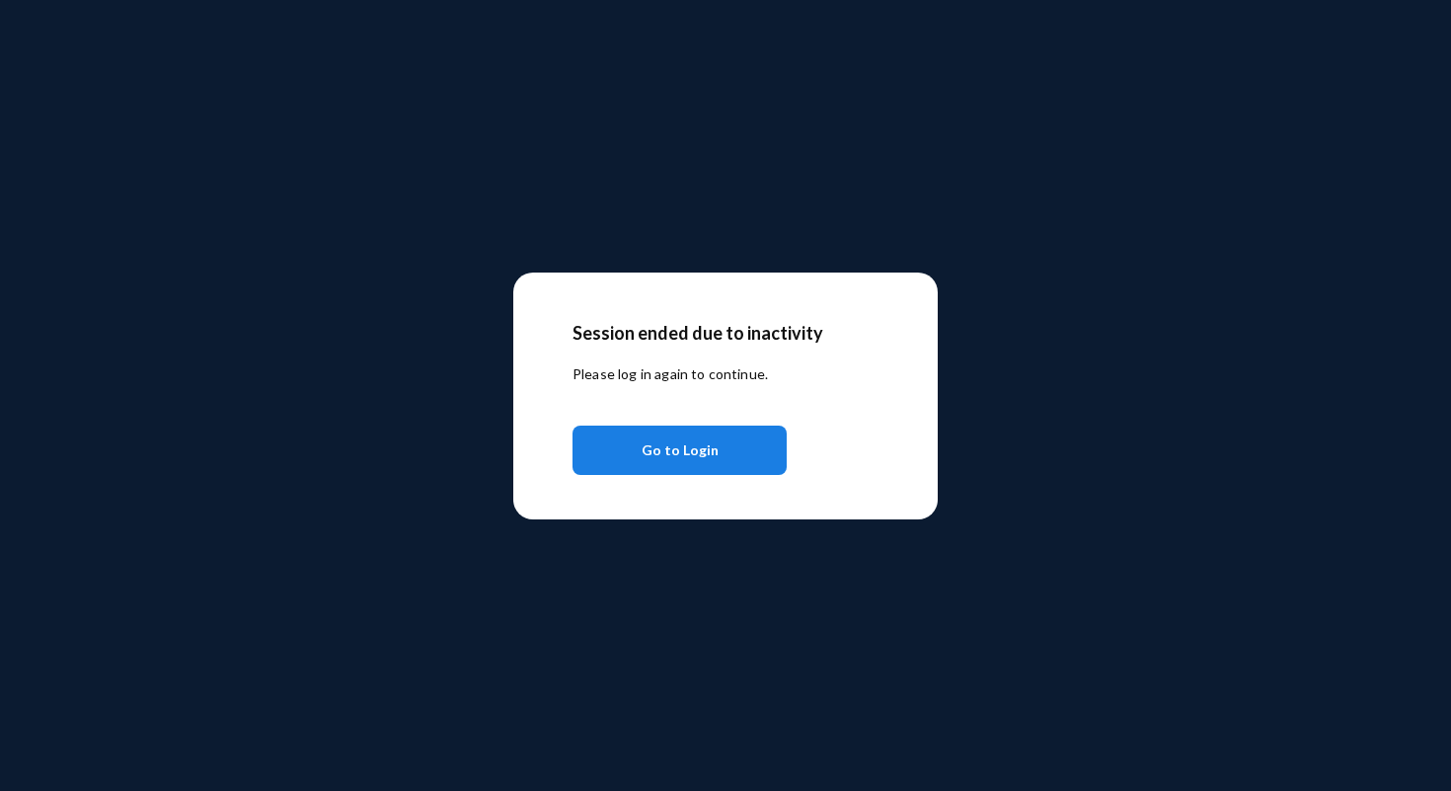
click at [635, 443] on button "Go to Login" at bounding box center [680, 450] width 214 height 49
